Goal: Transaction & Acquisition: Purchase product/service

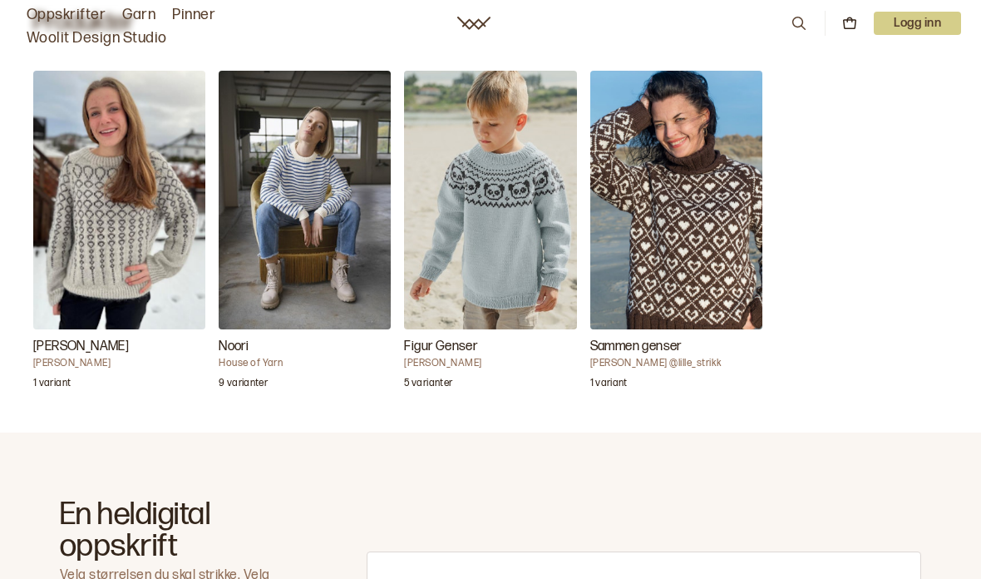
scroll to position [538, 0]
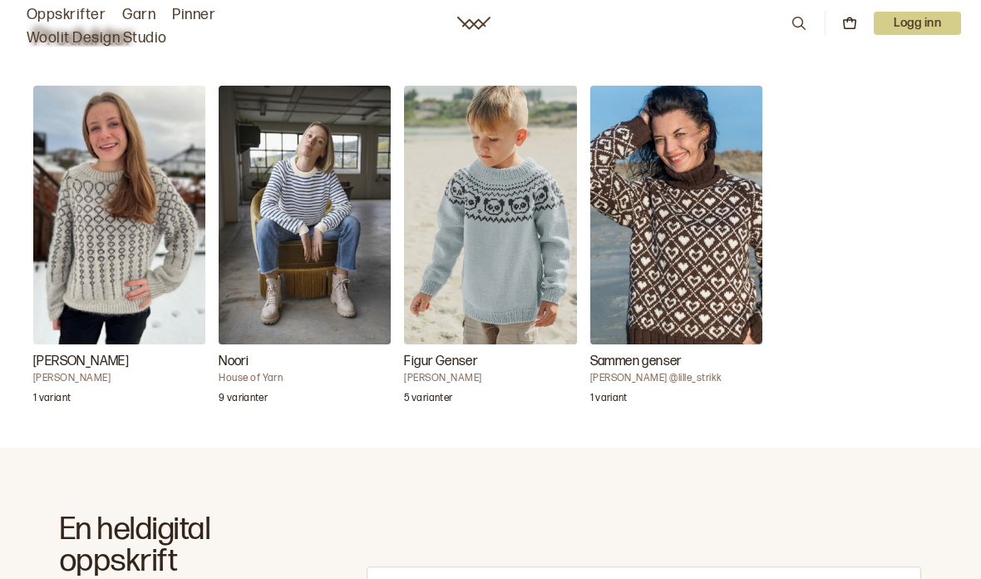
click at [321, 173] on img "Noori" at bounding box center [305, 215] width 172 height 259
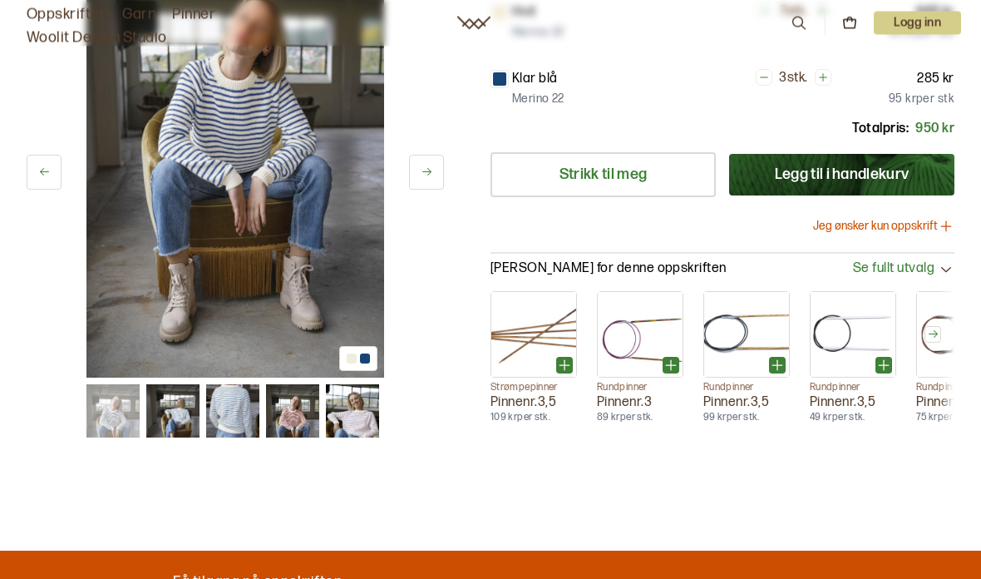
scroll to position [367, 0]
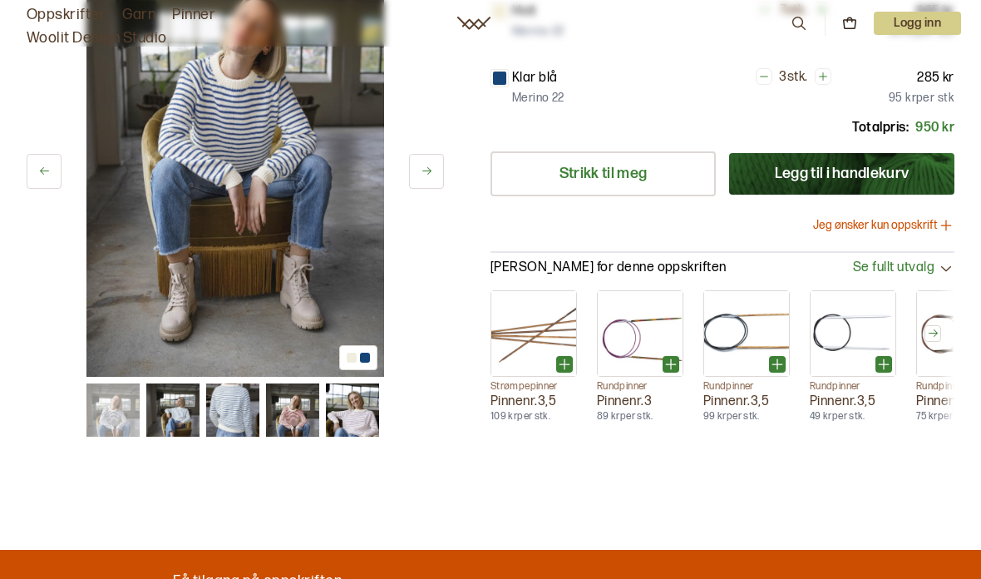
click at [238, 399] on img at bounding box center [232, 409] width 53 height 53
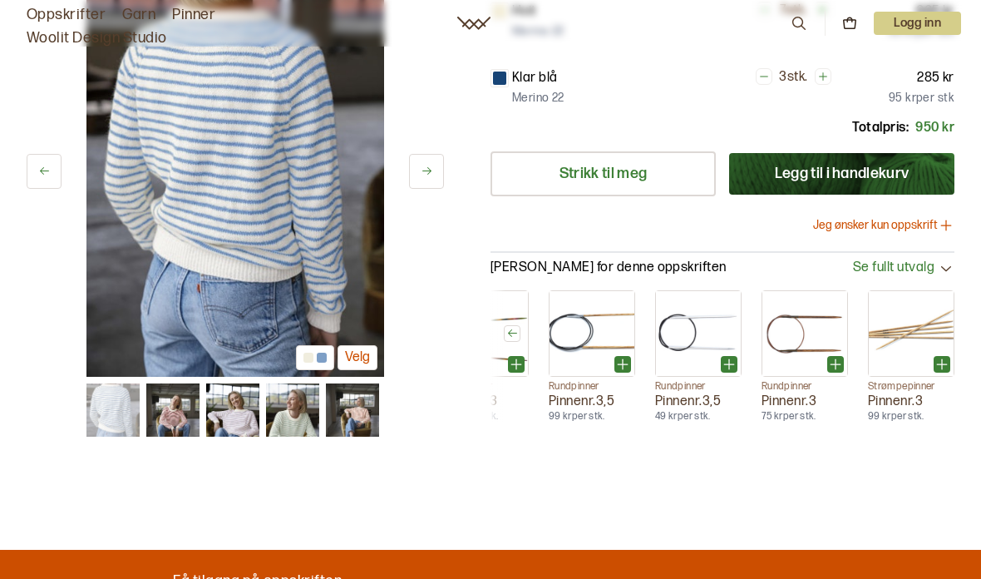
scroll to position [0, 155]
click at [946, 225] on icon at bounding box center [946, 225] width 0 height 10
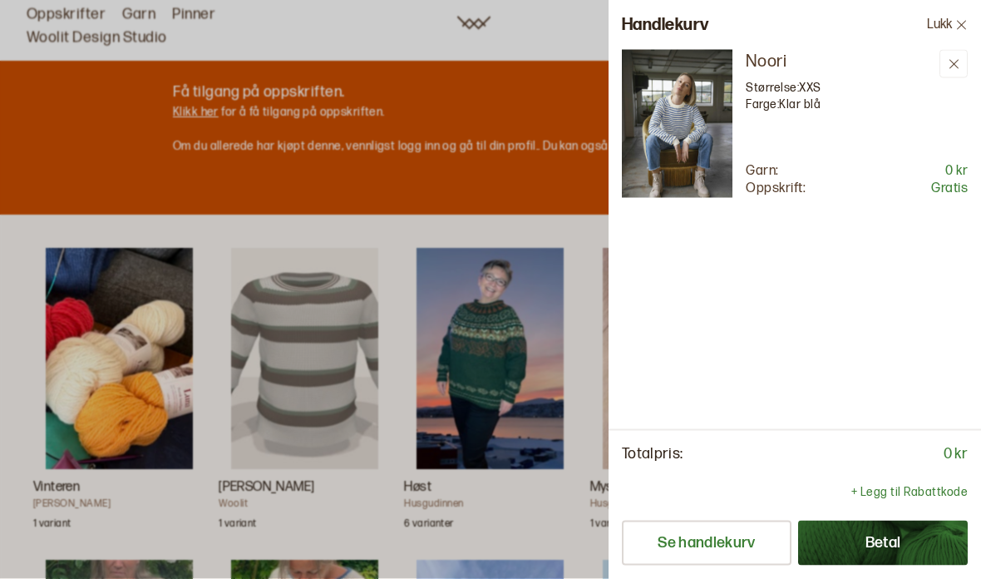
click at [958, 30] on icon at bounding box center [961, 25] width 12 height 12
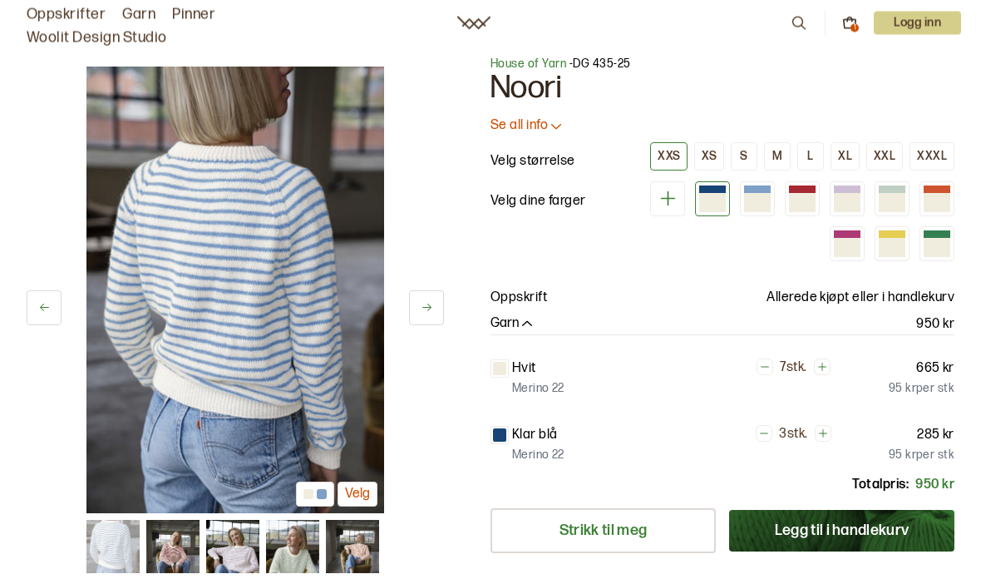
scroll to position [0, 0]
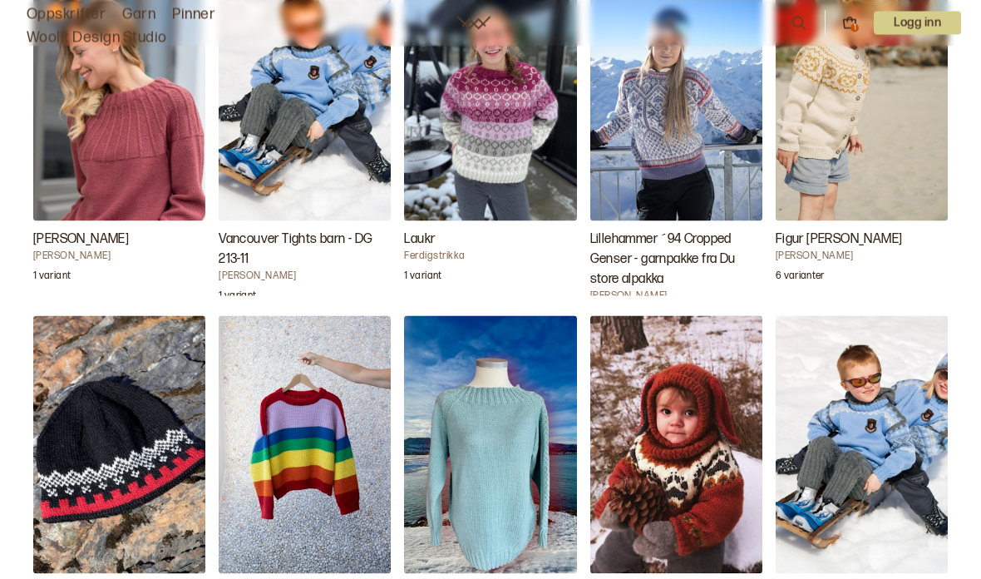
scroll to position [3513, 0]
click at [497, 393] on img "Marelokk genseren" at bounding box center [490, 444] width 172 height 259
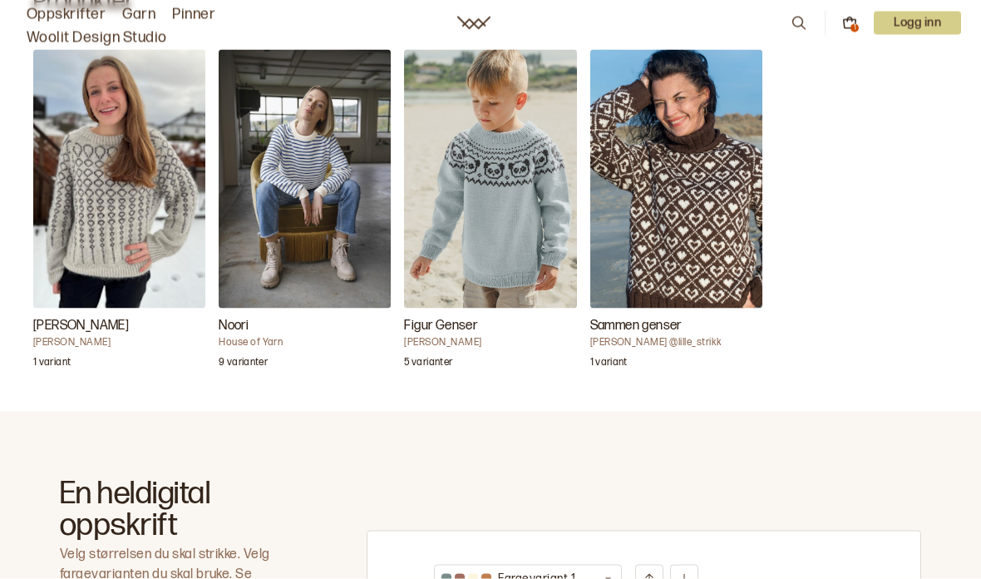
scroll to position [575, 0]
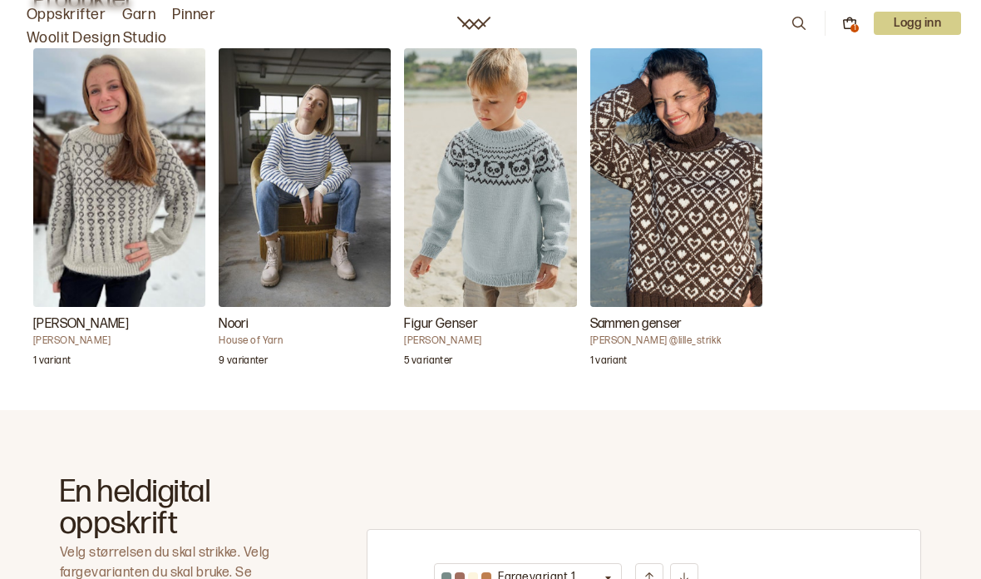
click at [299, 199] on img "Noori" at bounding box center [305, 177] width 172 height 259
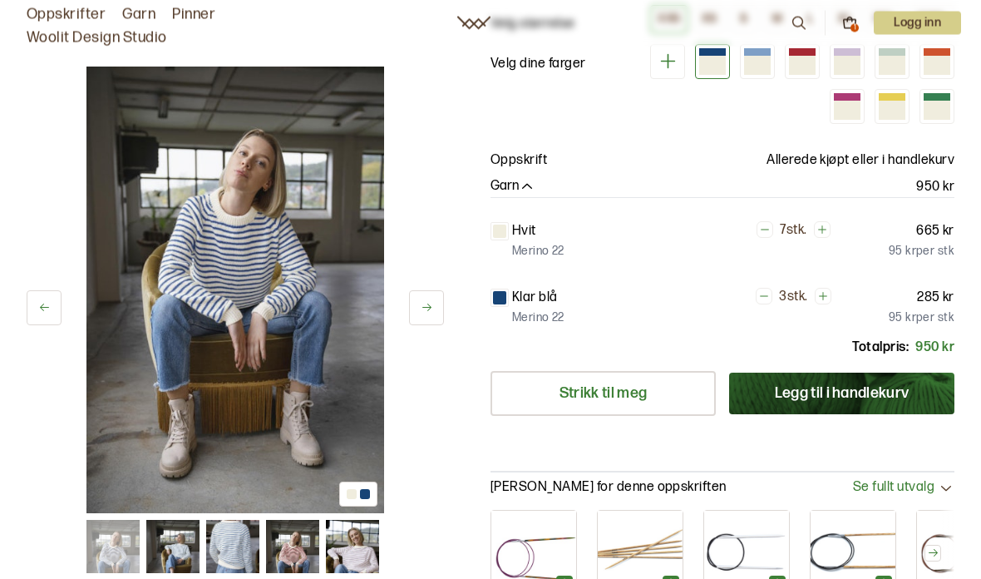
scroll to position [146, 0]
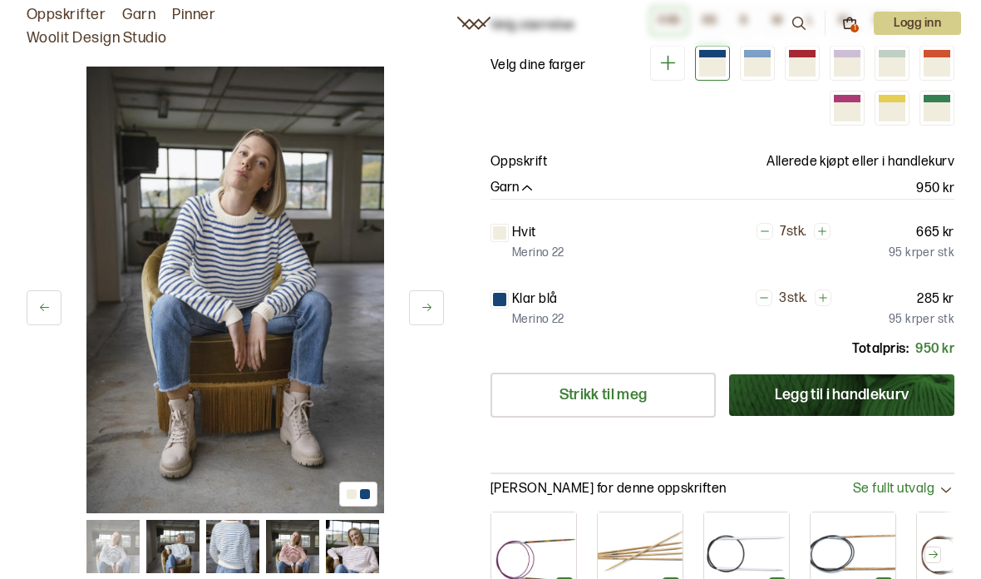
click at [361, 550] on img at bounding box center [352, 546] width 53 height 53
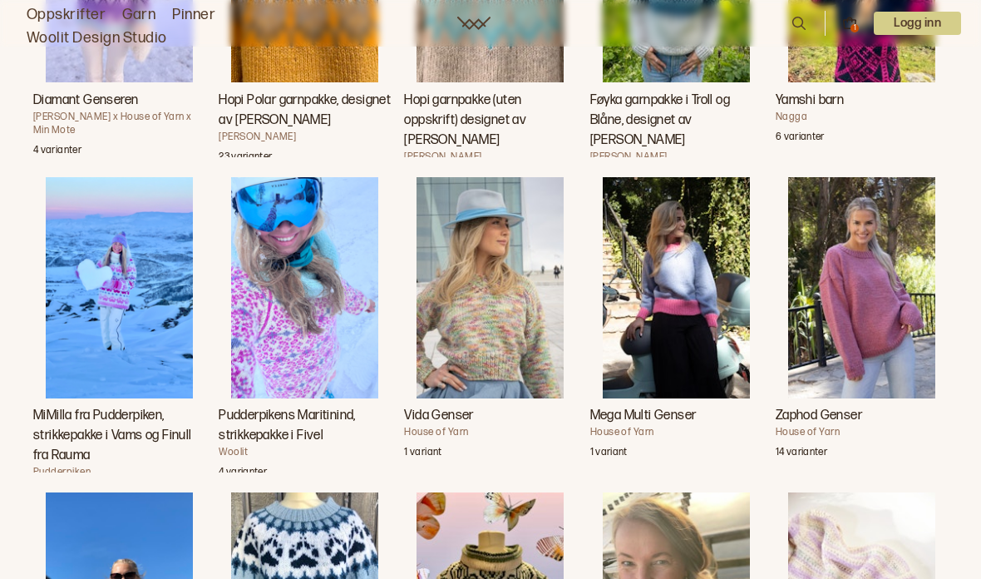
scroll to position [4780, 0]
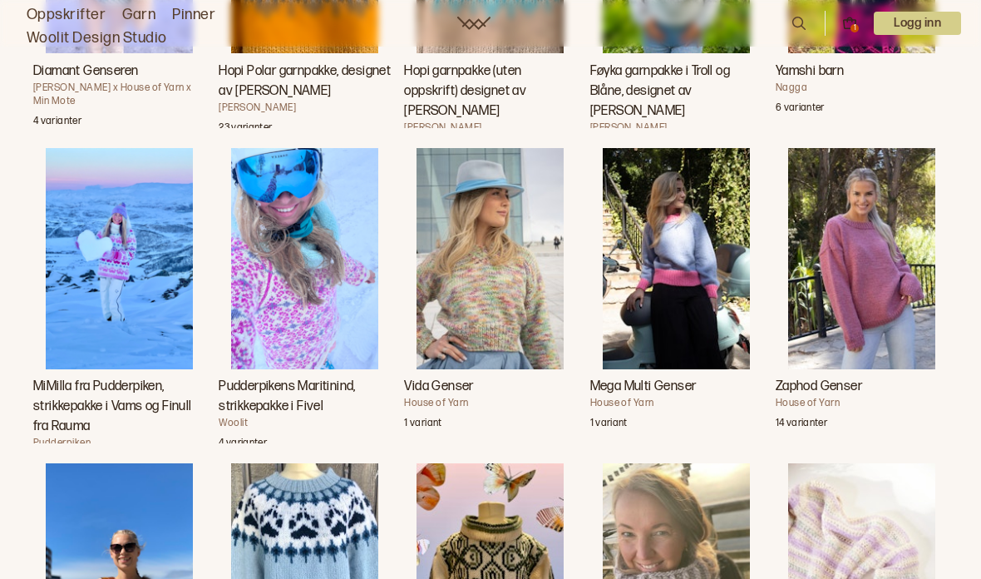
click at [865, 287] on img "Zaphod Genser" at bounding box center [861, 258] width 147 height 221
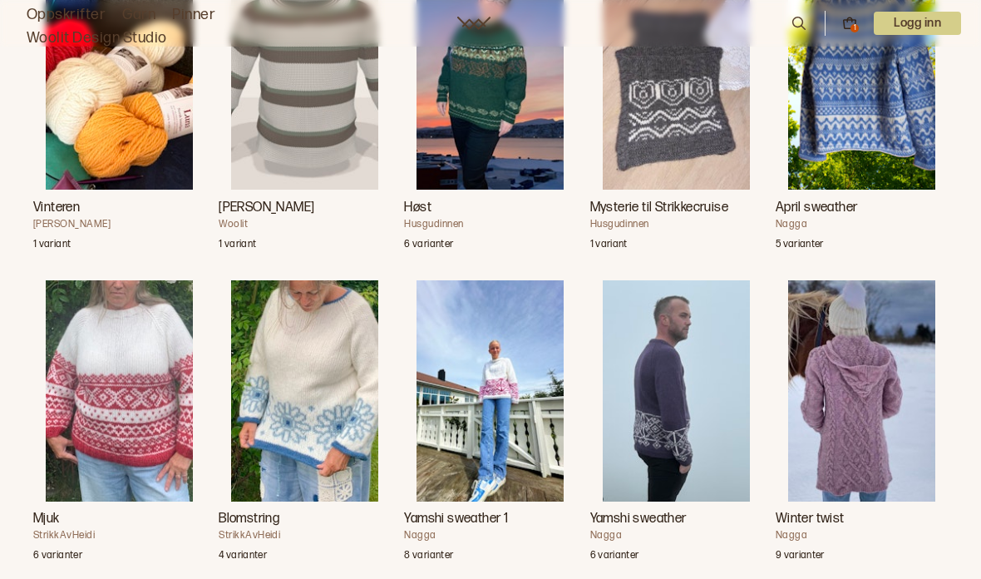
scroll to position [1234, 0]
